Goal: Navigation & Orientation: Find specific page/section

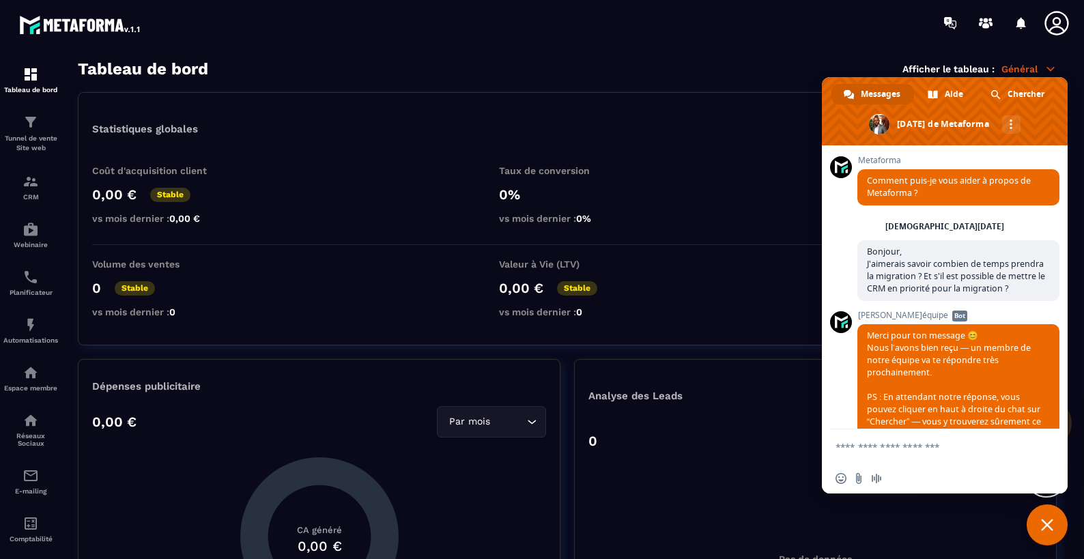
scroll to position [4137, 0]
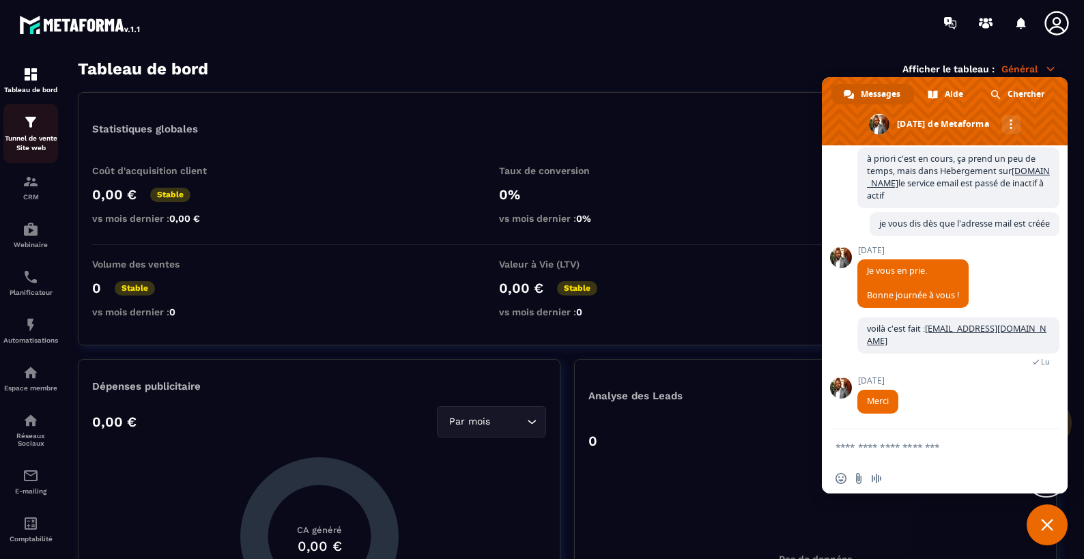
click at [35, 144] on p "Tunnel de vente Site web" at bounding box center [30, 143] width 55 height 19
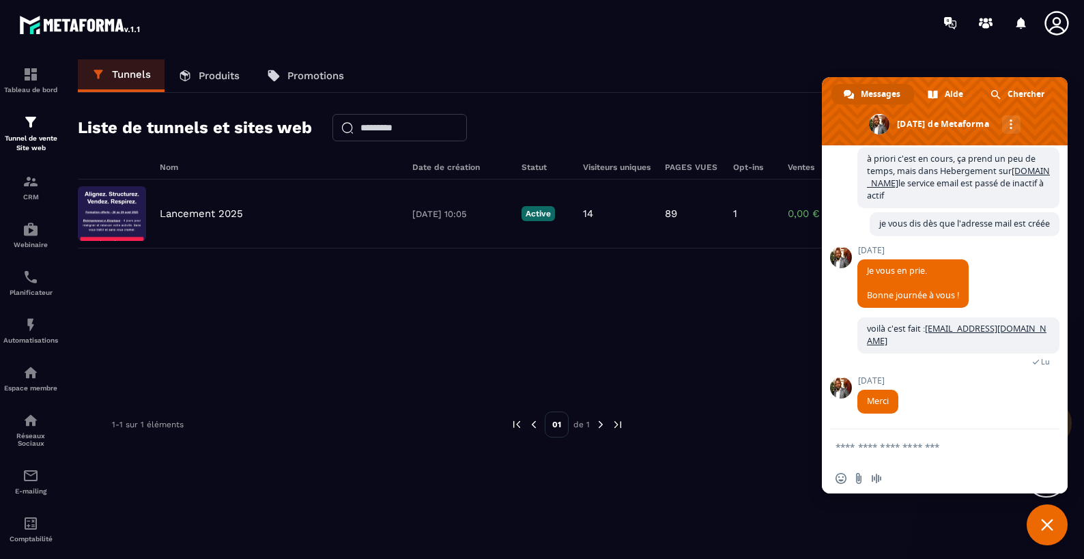
click at [1057, 537] on span "Fermer le chat" at bounding box center [1046, 524] width 41 height 41
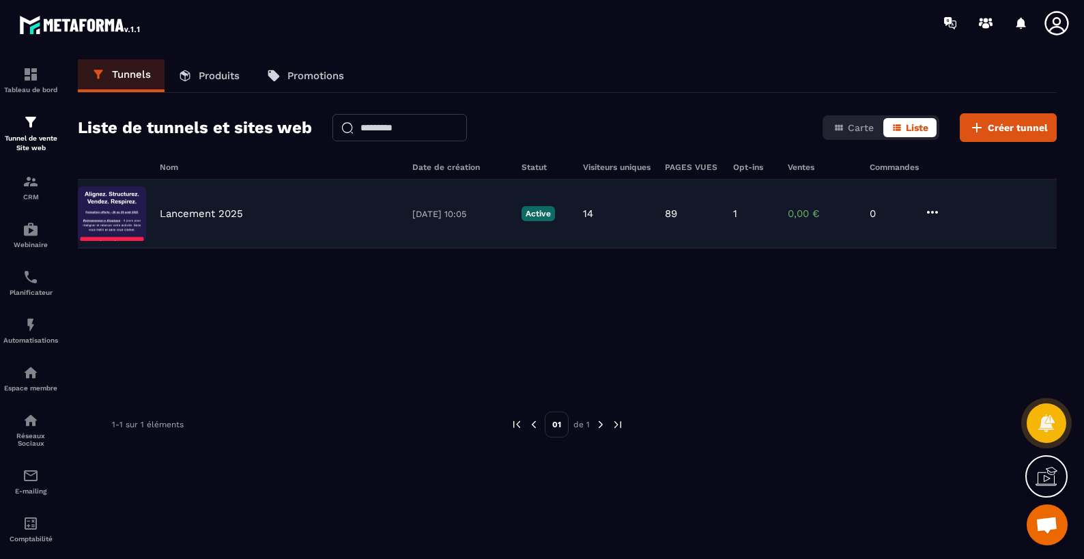
click at [216, 215] on p "Lancement 2025" at bounding box center [201, 213] width 83 height 12
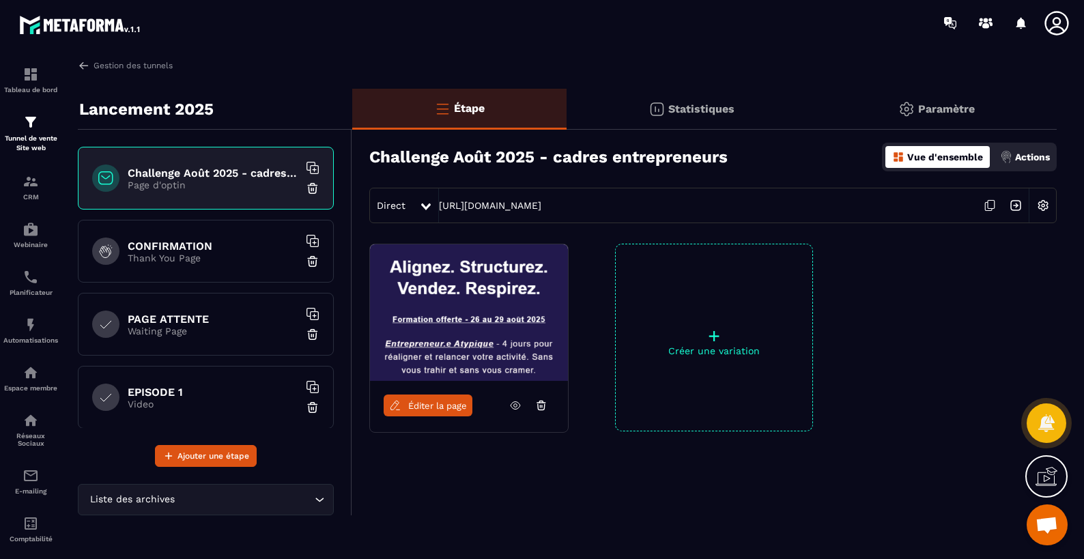
click at [457, 280] on img at bounding box center [469, 312] width 198 height 136
click at [523, 409] on link at bounding box center [515, 405] width 26 height 22
click at [30, 191] on div "CRM" at bounding box center [30, 186] width 55 height 27
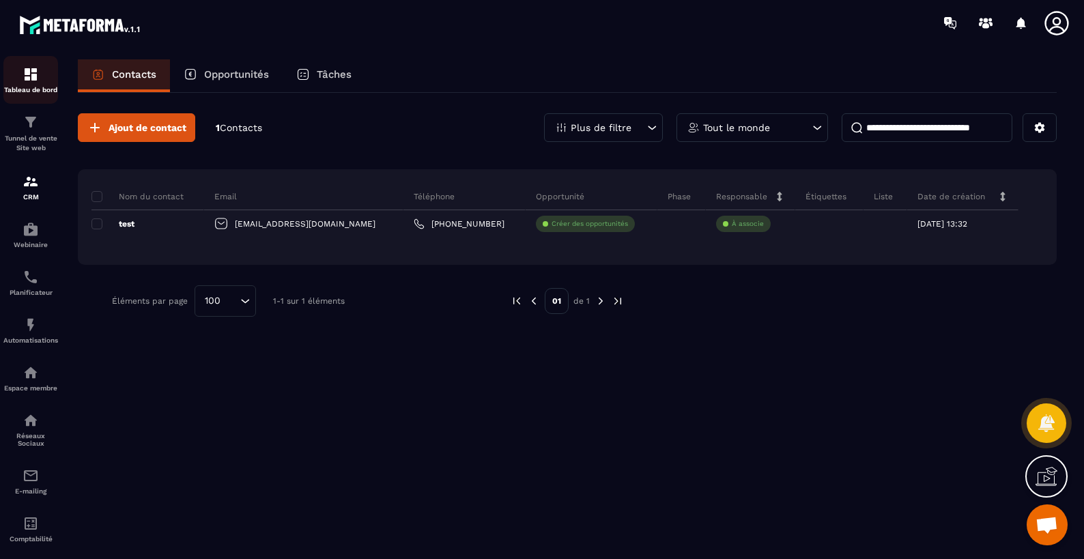
click at [31, 74] on img at bounding box center [31, 74] width 16 height 16
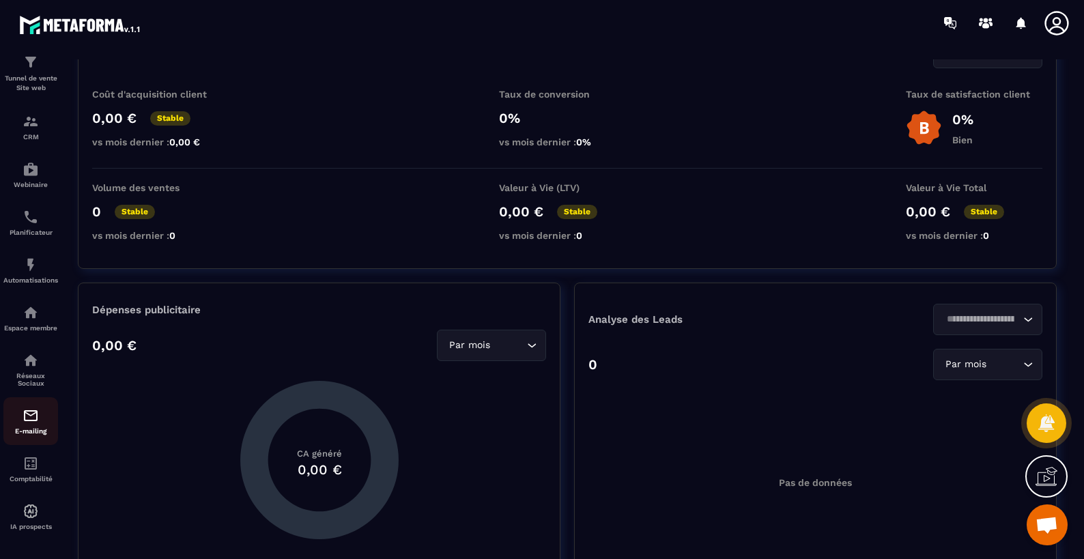
scroll to position [72, 0]
click at [979, 21] on icon at bounding box center [986, 23] width 22 height 22
click at [1058, 23] on icon at bounding box center [1056, 23] width 27 height 27
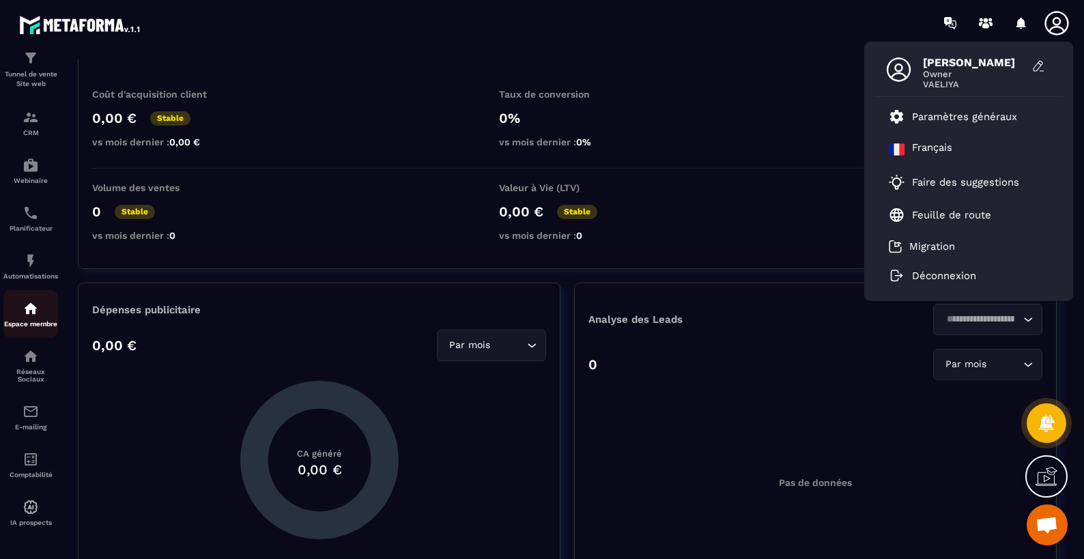
click at [27, 302] on img at bounding box center [31, 308] width 16 height 16
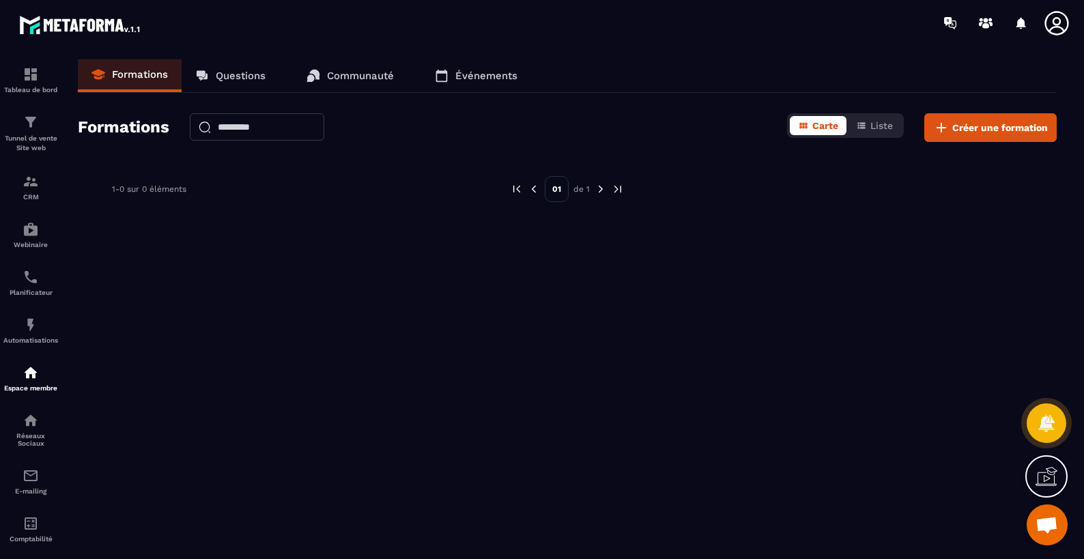
click at [601, 188] on img at bounding box center [600, 189] width 12 height 12
click at [869, 125] on button "Liste" at bounding box center [874, 125] width 53 height 19
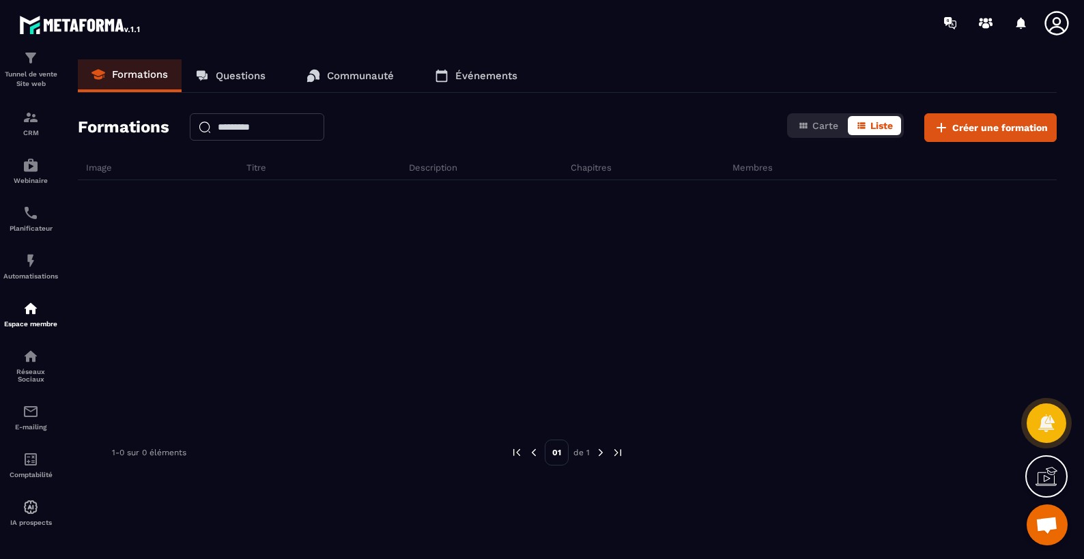
scroll to position [4137, 0]
